Goal: Information Seeking & Learning: Find contact information

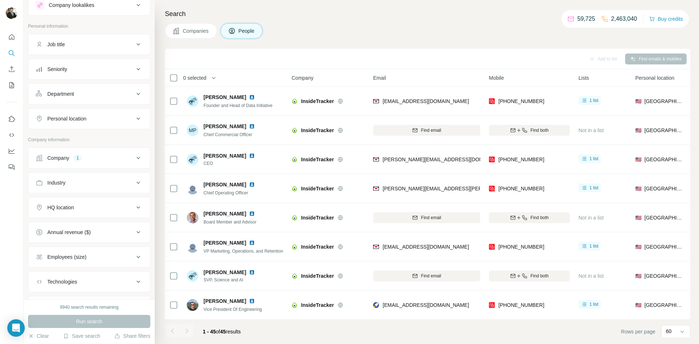
scroll to position [63, 0]
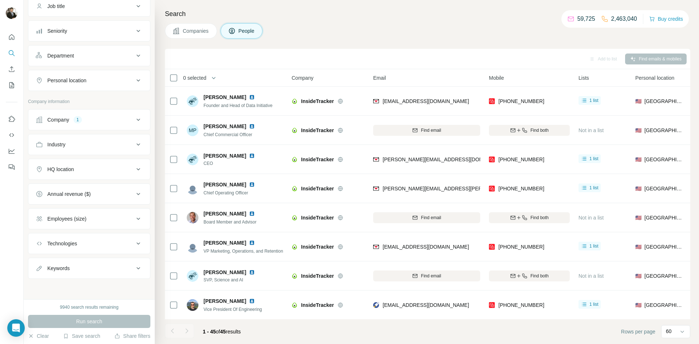
click at [91, 120] on div "Company 1" at bounding box center [85, 119] width 98 height 7
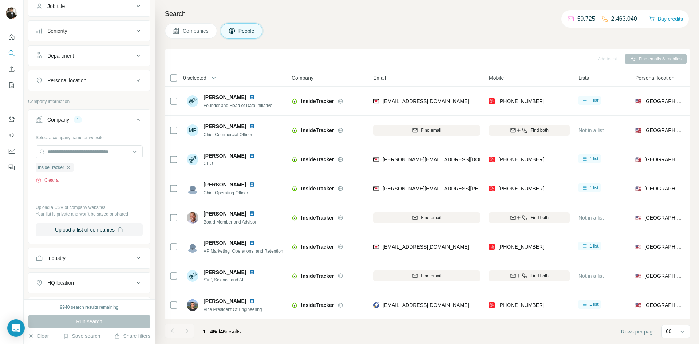
click at [54, 182] on button "Clear all" at bounding box center [48, 180] width 25 height 7
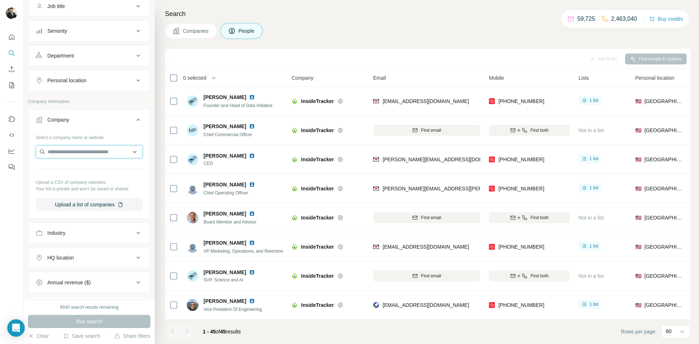
click at [60, 154] on input "text" at bounding box center [89, 151] width 107 height 13
drag, startPoint x: 124, startPoint y: 154, endPoint x: 25, endPoint y: 152, distance: 99.5
click at [25, 152] on div "**********" at bounding box center [89, 149] width 131 height 299
click at [122, 153] on input "**********" at bounding box center [89, 151] width 107 height 13
click at [125, 154] on input "**********" at bounding box center [89, 151] width 107 height 13
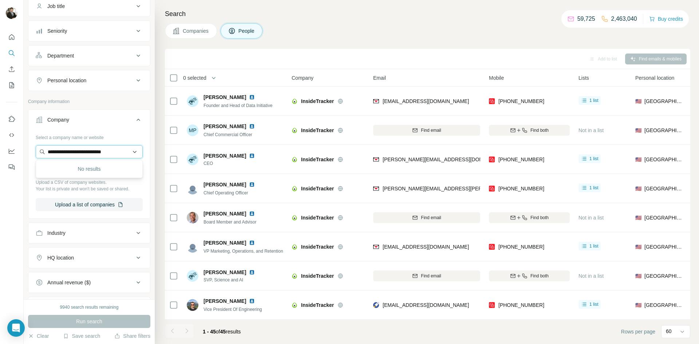
click at [65, 152] on input "**********" at bounding box center [89, 151] width 107 height 13
click at [112, 154] on input "**********" at bounding box center [89, 151] width 107 height 13
type input "**********"
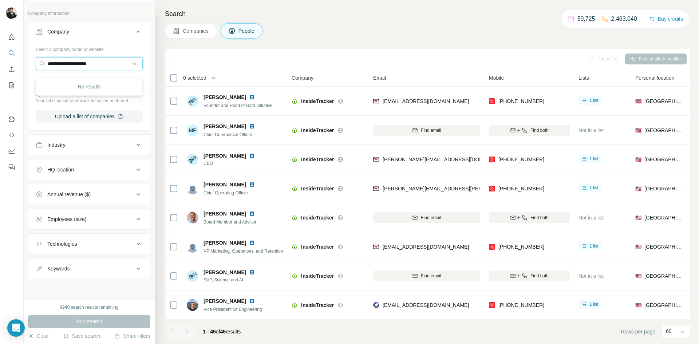
scroll to position [151, 0]
click at [94, 146] on div "Industry" at bounding box center [85, 144] width 98 height 7
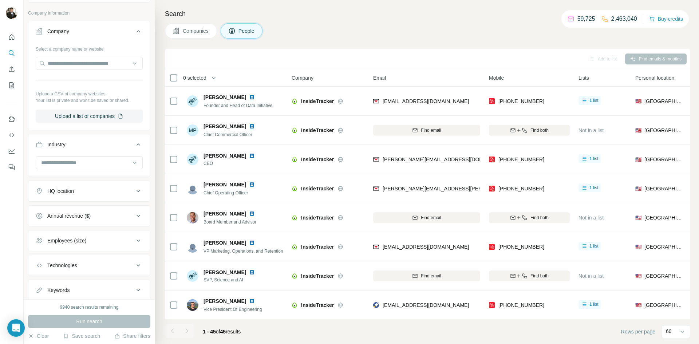
click at [94, 146] on div "Industry" at bounding box center [85, 144] width 98 height 7
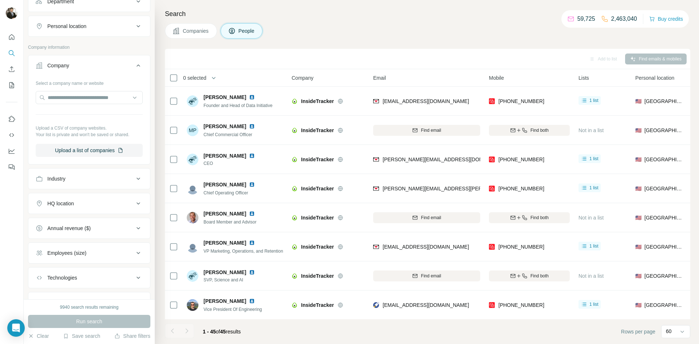
scroll to position [108, 0]
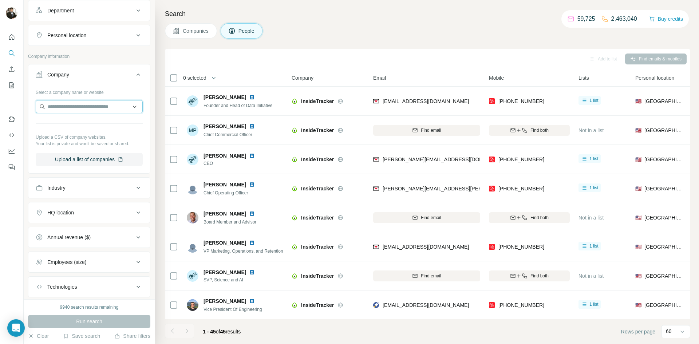
click at [77, 108] on input "text" at bounding box center [89, 106] width 107 height 13
paste input "**********"
drag, startPoint x: 129, startPoint y: 107, endPoint x: 27, endPoint y: 108, distance: 102.7
click at [27, 108] on div "**********" at bounding box center [89, 149] width 131 height 299
paste input "text"
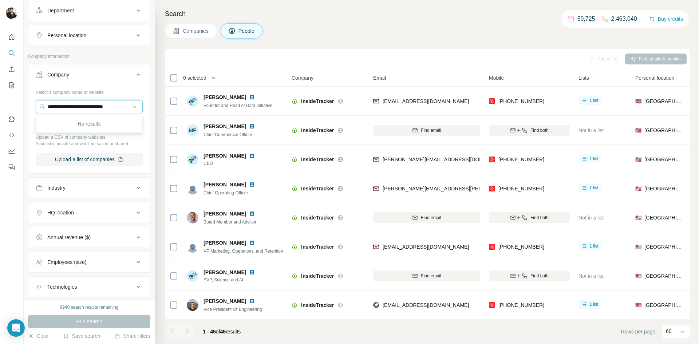
type input "**********"
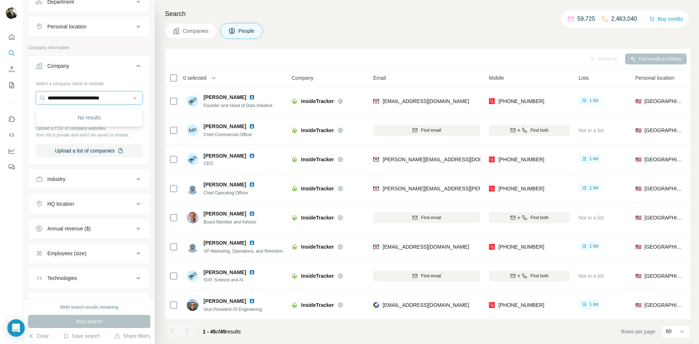
scroll to position [119, 0]
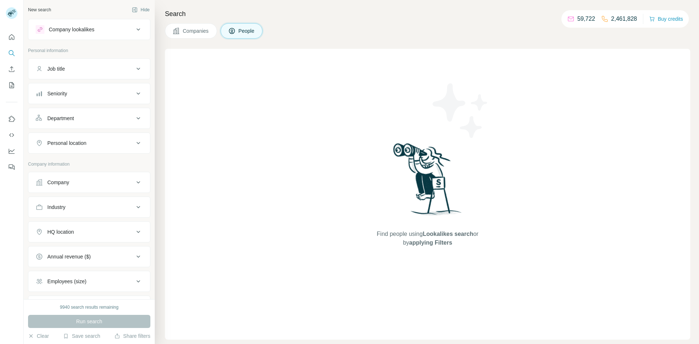
click at [91, 180] on div "Company" at bounding box center [85, 182] width 98 height 7
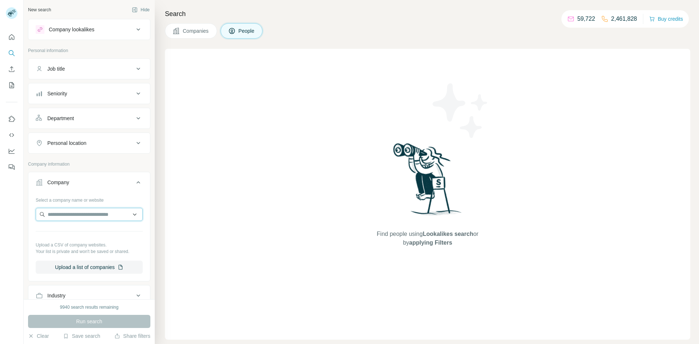
click at [72, 216] on input "text" at bounding box center [89, 214] width 107 height 13
paste input "**********"
type input "**********"
click at [98, 230] on div "No results" at bounding box center [89, 231] width 103 height 15
click at [110, 217] on input "text" at bounding box center [89, 214] width 107 height 13
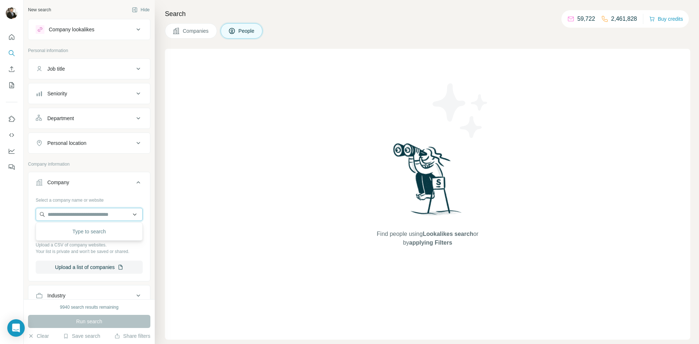
click at [94, 214] on input "text" at bounding box center [89, 214] width 107 height 13
type input "****"
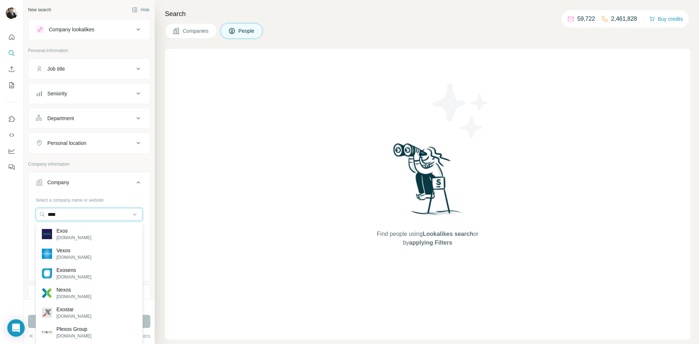
drag, startPoint x: 63, startPoint y: 214, endPoint x: 26, endPoint y: 215, distance: 37.5
click at [26, 215] on div "New search Hide Company lookalikes Personal information Job title Seniority Dep…" at bounding box center [89, 149] width 131 height 299
paste input "**********"
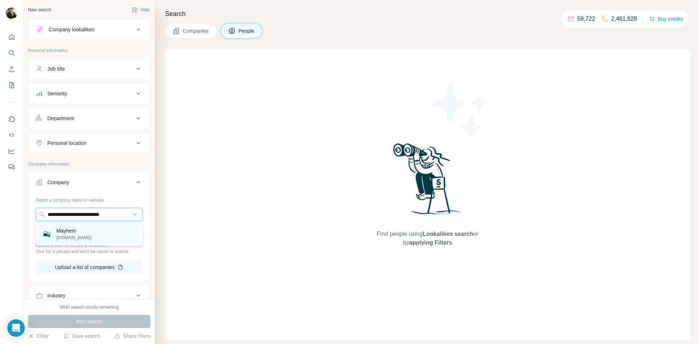
type input "**********"
click at [67, 235] on p "[DOMAIN_NAME]" at bounding box center [73, 238] width 35 height 7
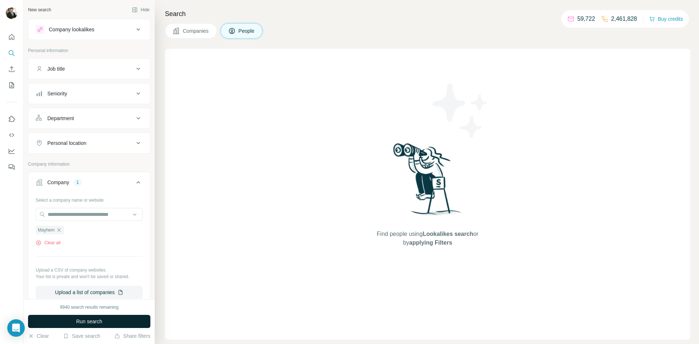
click at [78, 322] on span "Run search" at bounding box center [89, 321] width 26 height 7
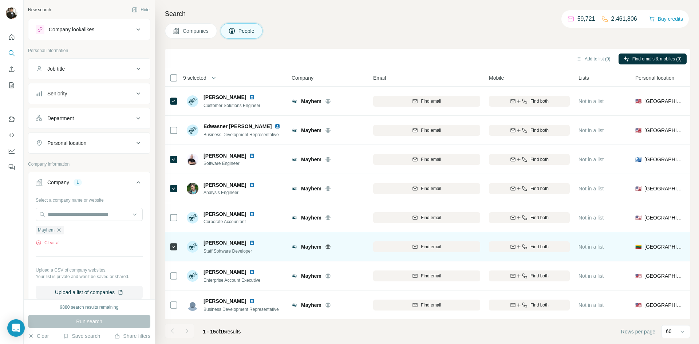
scroll to position [204, 0]
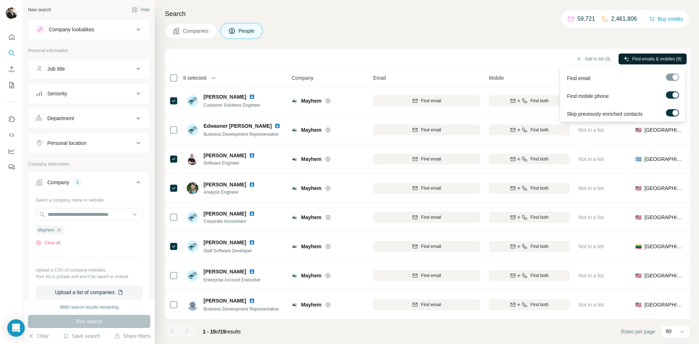
click at [648, 60] on span "Find emails & mobiles (9)" at bounding box center [657, 59] width 49 height 7
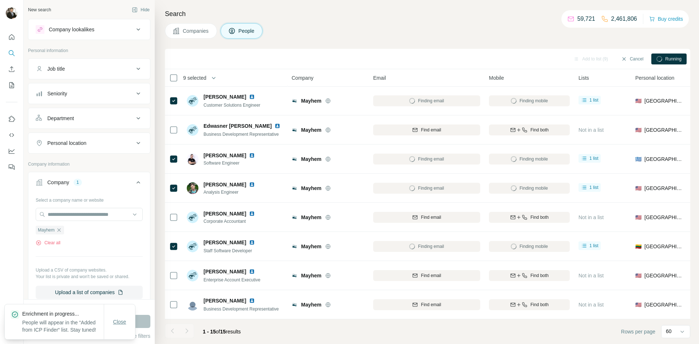
click at [119, 319] on span "Close" at bounding box center [119, 321] width 13 height 7
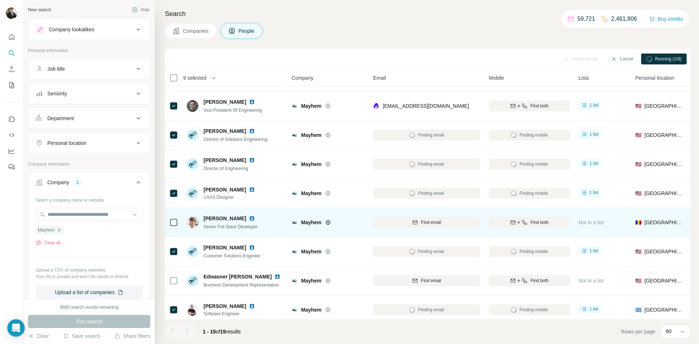
scroll to position [0, 0]
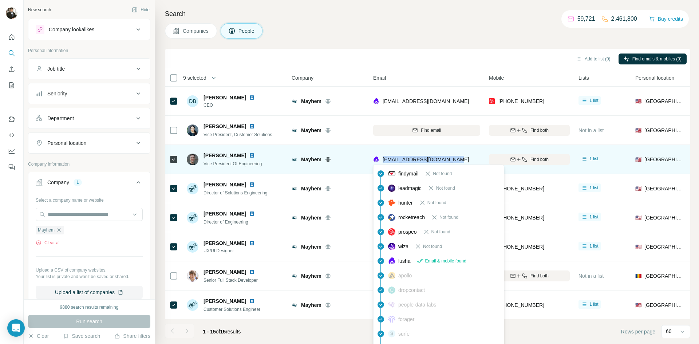
drag, startPoint x: 457, startPoint y: 158, endPoint x: 383, endPoint y: 159, distance: 73.6
click at [383, 159] on div "[EMAIL_ADDRESS][DOMAIN_NAME]" at bounding box center [426, 159] width 107 height 20
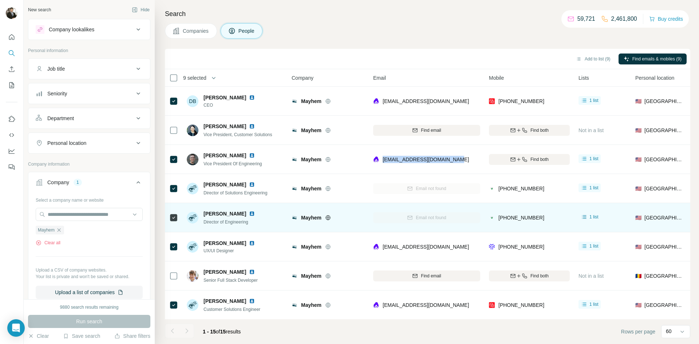
copy span "[EMAIL_ADDRESS][DOMAIN_NAME]"
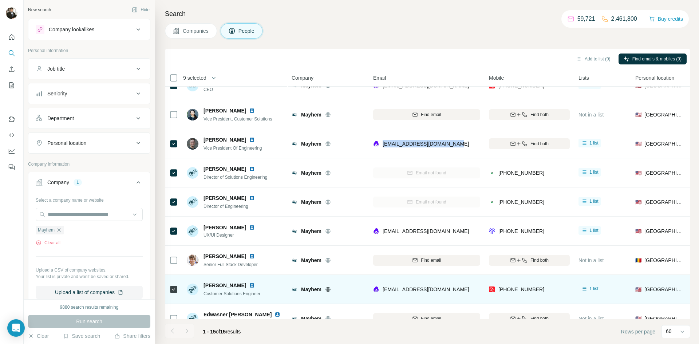
scroll to position [42, 0]
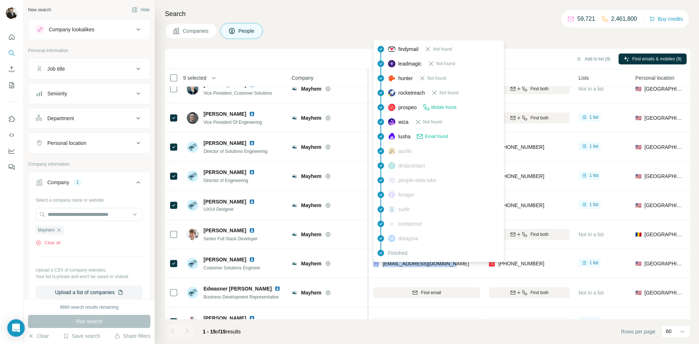
drag, startPoint x: 454, startPoint y: 264, endPoint x: 368, endPoint y: 293, distance: 90.1
click at [378, 267] on div "[EMAIL_ADDRESS][DOMAIN_NAME]" at bounding box center [426, 264] width 107 height 20
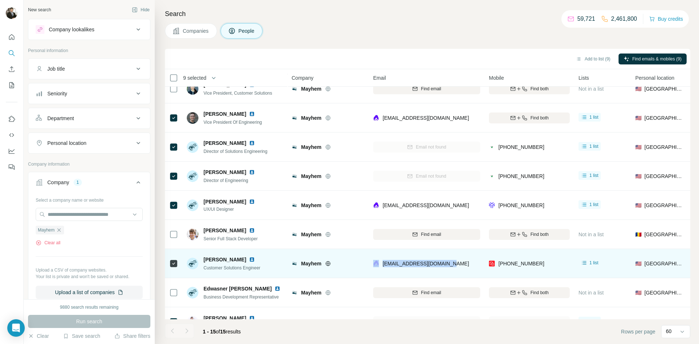
click at [456, 267] on div "[EMAIL_ADDRESS][DOMAIN_NAME]" at bounding box center [426, 264] width 107 height 20
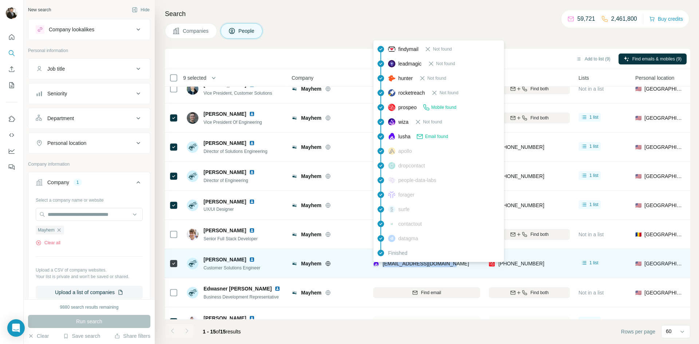
drag, startPoint x: 449, startPoint y: 266, endPoint x: 383, endPoint y: 266, distance: 65.9
click at [383, 266] on div "[EMAIL_ADDRESS][DOMAIN_NAME]" at bounding box center [426, 264] width 107 height 20
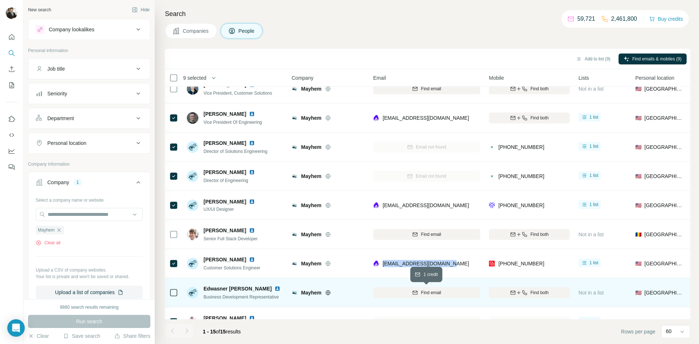
copy span "[EMAIL_ADDRESS][DOMAIN_NAME]"
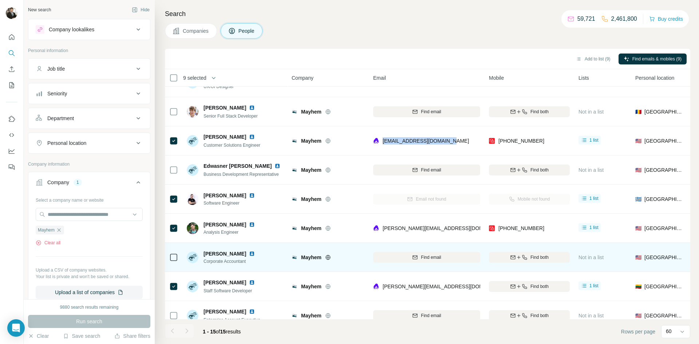
scroll to position [165, 0]
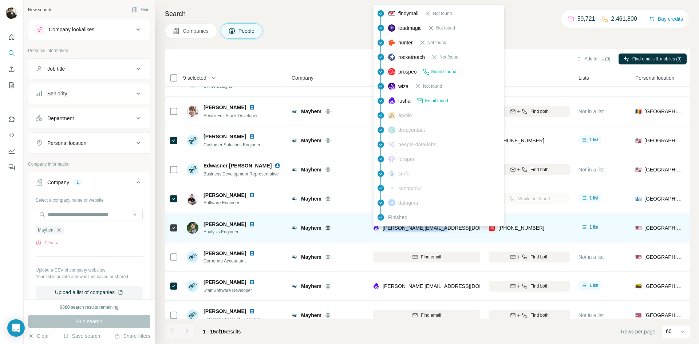
drag, startPoint x: 444, startPoint y: 228, endPoint x: 381, endPoint y: 231, distance: 63.1
click at [381, 231] on div "[PERSON_NAME][EMAIL_ADDRESS][DOMAIN_NAME]" at bounding box center [426, 228] width 107 height 20
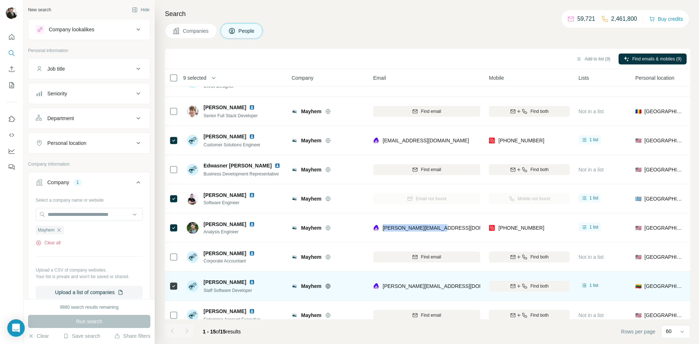
copy span "[PERSON_NAME][EMAIL_ADDRESS][DOMAIN_NAME]"
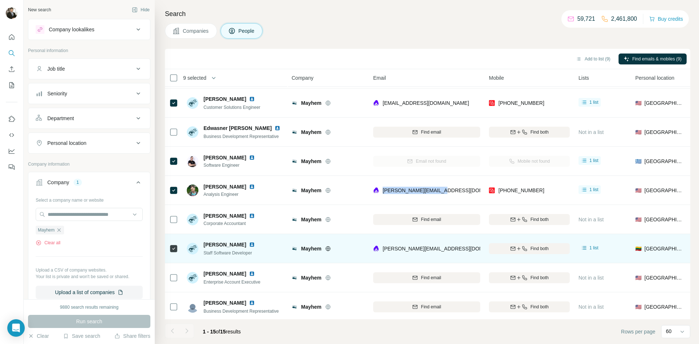
scroll to position [204, 0]
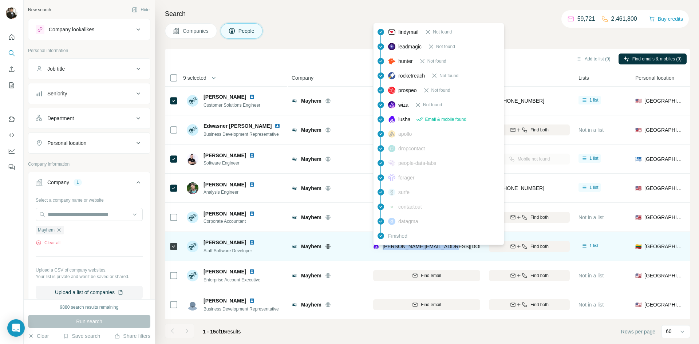
drag, startPoint x: 451, startPoint y: 250, endPoint x: 383, endPoint y: 250, distance: 68.5
click at [383, 250] on div "[PERSON_NAME][EMAIL_ADDRESS][DOMAIN_NAME]" at bounding box center [426, 246] width 107 height 20
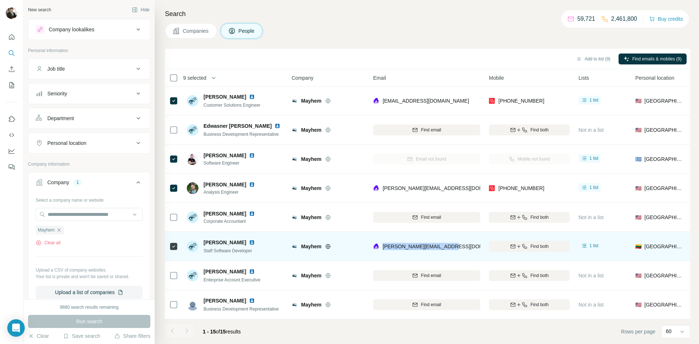
copy span "[PERSON_NAME][EMAIL_ADDRESS][DOMAIN_NAME]"
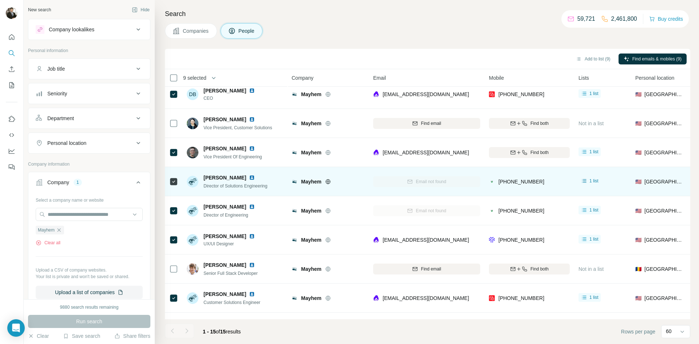
scroll to position [0, 0]
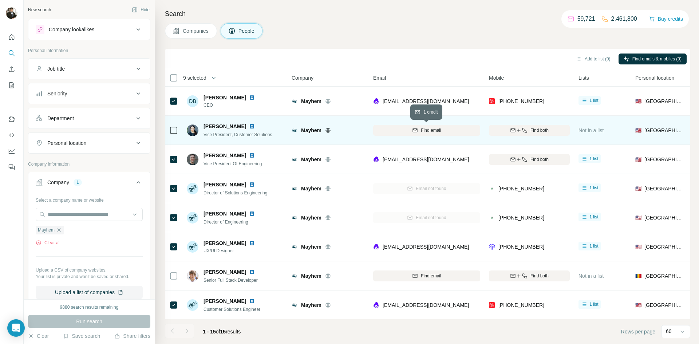
click at [422, 129] on span "Find email" at bounding box center [431, 130] width 20 height 7
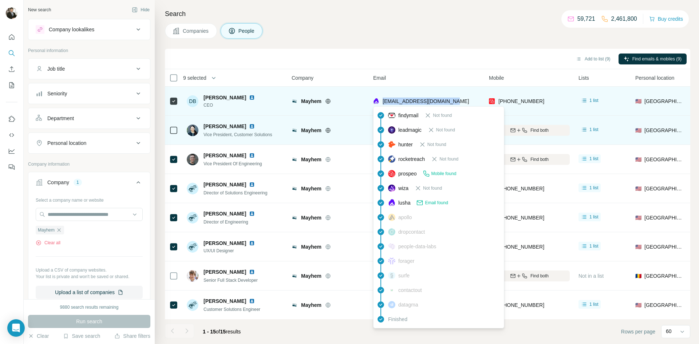
drag, startPoint x: 454, startPoint y: 101, endPoint x: 381, endPoint y: 103, distance: 72.5
click at [381, 103] on div "[EMAIL_ADDRESS][DOMAIN_NAME]" at bounding box center [426, 101] width 107 height 20
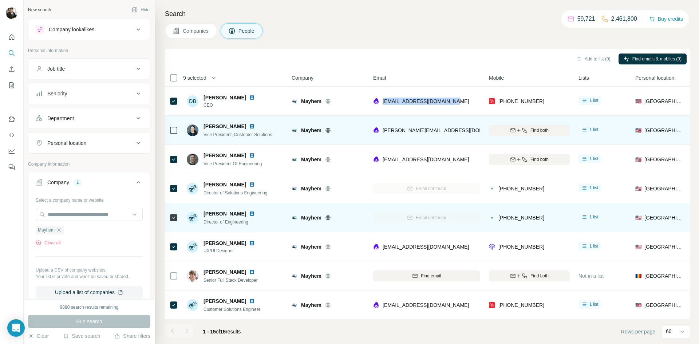
copy span "[EMAIL_ADDRESS][DOMAIN_NAME]"
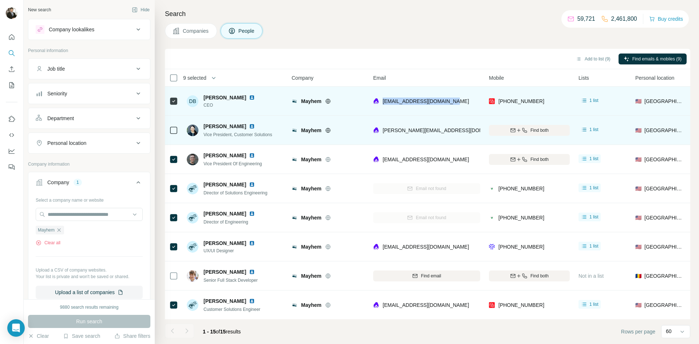
click at [249, 97] on img at bounding box center [252, 98] width 6 height 6
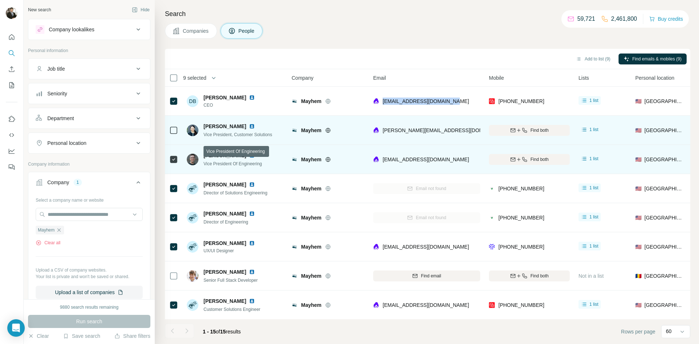
copy span "[EMAIL_ADDRESS][DOMAIN_NAME]"
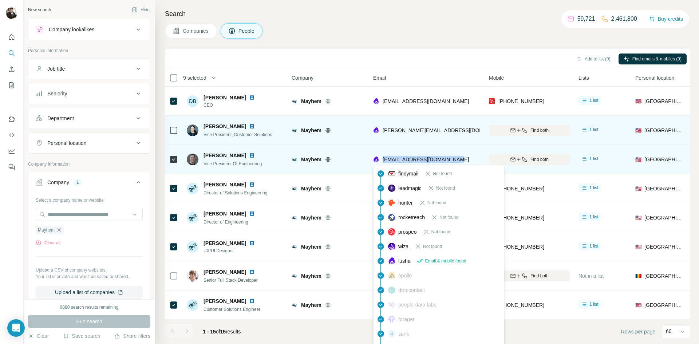
drag, startPoint x: 457, startPoint y: 159, endPoint x: 384, endPoint y: 159, distance: 73.6
click at [384, 159] on div "[EMAIL_ADDRESS][DOMAIN_NAME]" at bounding box center [426, 159] width 107 height 20
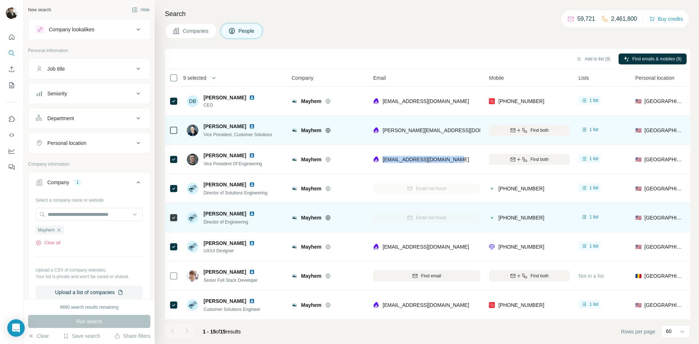
copy span "[EMAIL_ADDRESS][DOMAIN_NAME]"
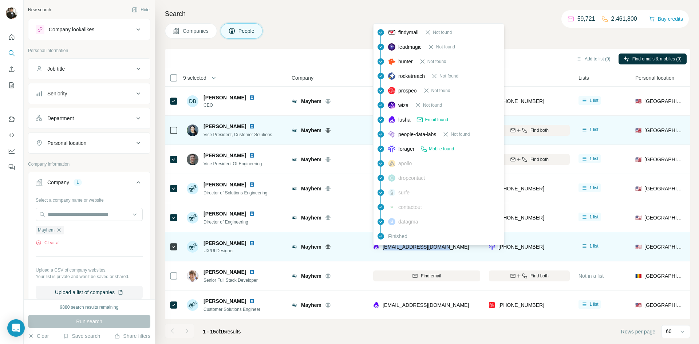
drag, startPoint x: 449, startPoint y: 249, endPoint x: 382, endPoint y: 251, distance: 67.1
click at [382, 251] on div "[EMAIL_ADDRESS][DOMAIN_NAME]" at bounding box center [426, 247] width 107 height 20
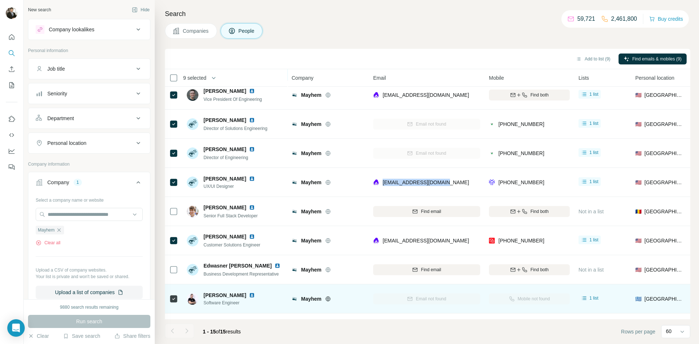
scroll to position [76, 0]
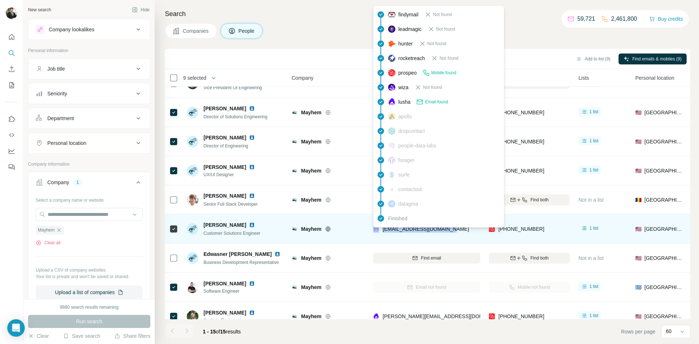
drag, startPoint x: 426, startPoint y: 232, endPoint x: 380, endPoint y: 234, distance: 45.6
click at [380, 234] on div "[EMAIL_ADDRESS][DOMAIN_NAME]" at bounding box center [426, 229] width 107 height 20
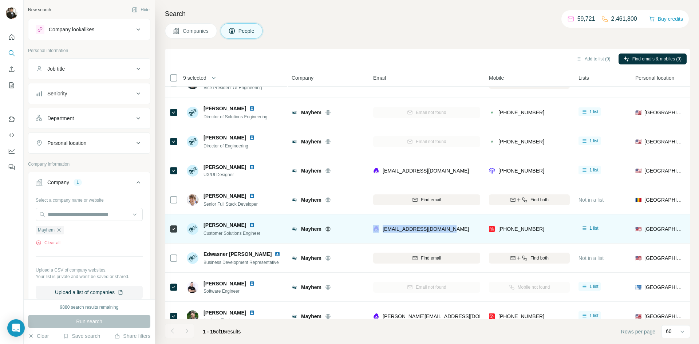
click at [459, 238] on div "[EMAIL_ADDRESS][DOMAIN_NAME]" at bounding box center [426, 229] width 107 height 20
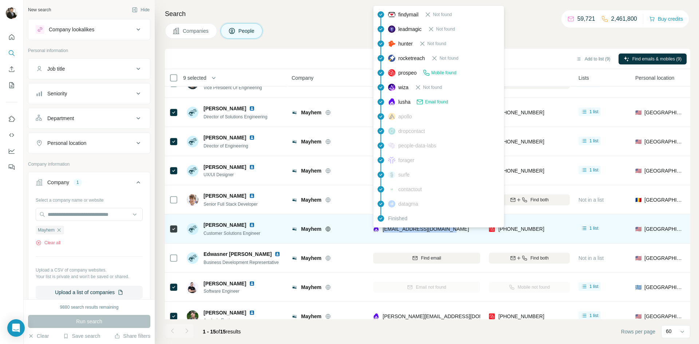
drag, startPoint x: 422, startPoint y: 232, endPoint x: 384, endPoint y: 232, distance: 37.9
click at [384, 232] on div "[EMAIL_ADDRESS][DOMAIN_NAME]" at bounding box center [426, 229] width 107 height 20
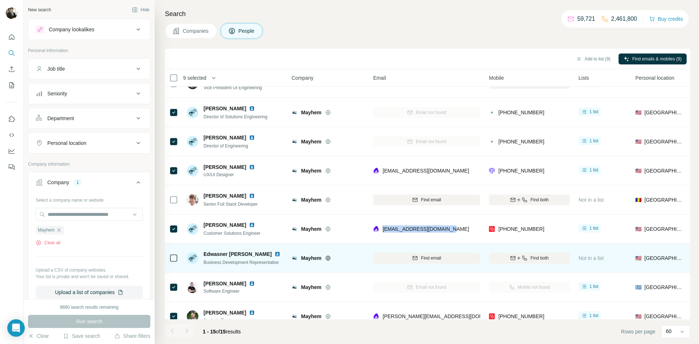
copy span "[EMAIL_ADDRESS][DOMAIN_NAME]"
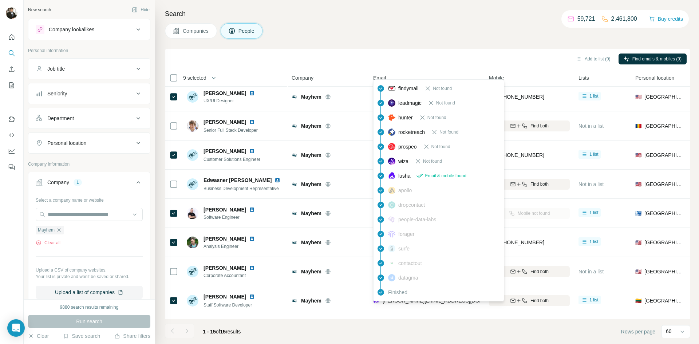
scroll to position [164, 0]
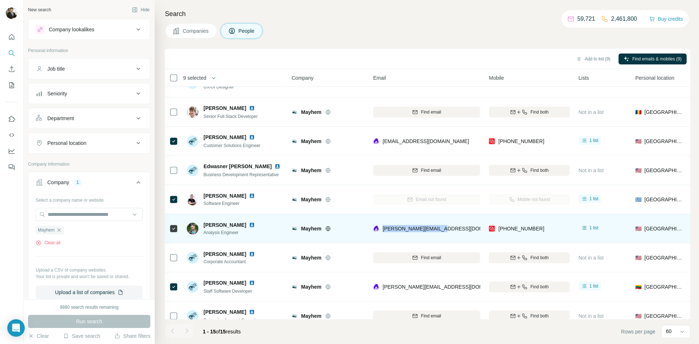
drag, startPoint x: 444, startPoint y: 234, endPoint x: 383, endPoint y: 234, distance: 60.5
click at [383, 234] on div "[PERSON_NAME][EMAIL_ADDRESS][DOMAIN_NAME]" at bounding box center [426, 229] width 107 height 20
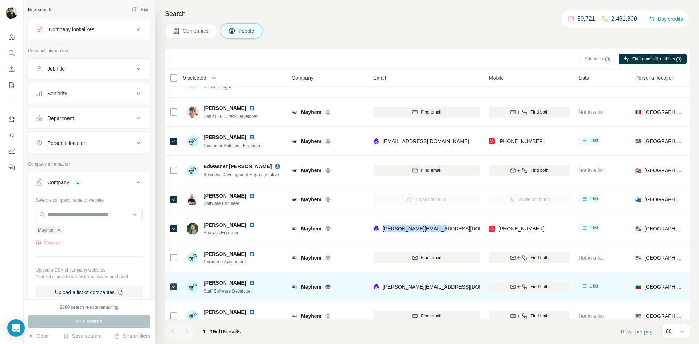
copy span "[PERSON_NAME][EMAIL_ADDRESS][DOMAIN_NAME]"
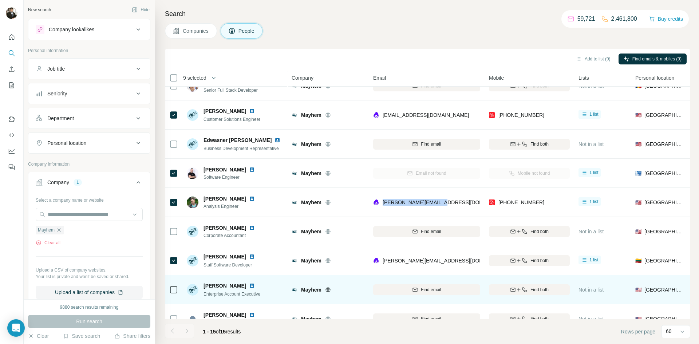
scroll to position [204, 0]
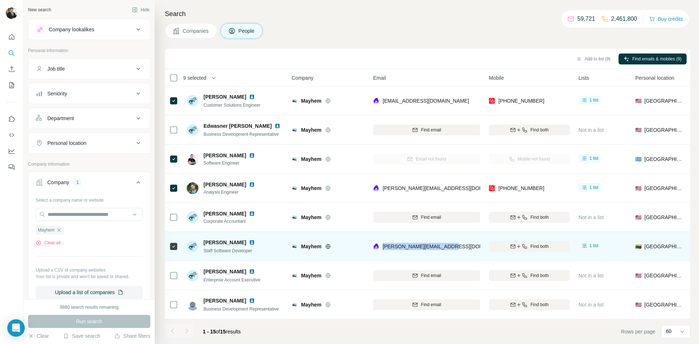
drag, startPoint x: 447, startPoint y: 252, endPoint x: 383, endPoint y: 255, distance: 64.9
click at [383, 255] on div "[PERSON_NAME][EMAIL_ADDRESS][DOMAIN_NAME]" at bounding box center [426, 246] width 107 height 20
copy span "[PERSON_NAME][EMAIL_ADDRESS][DOMAIN_NAME]"
